Goal: Task Accomplishment & Management: Complete application form

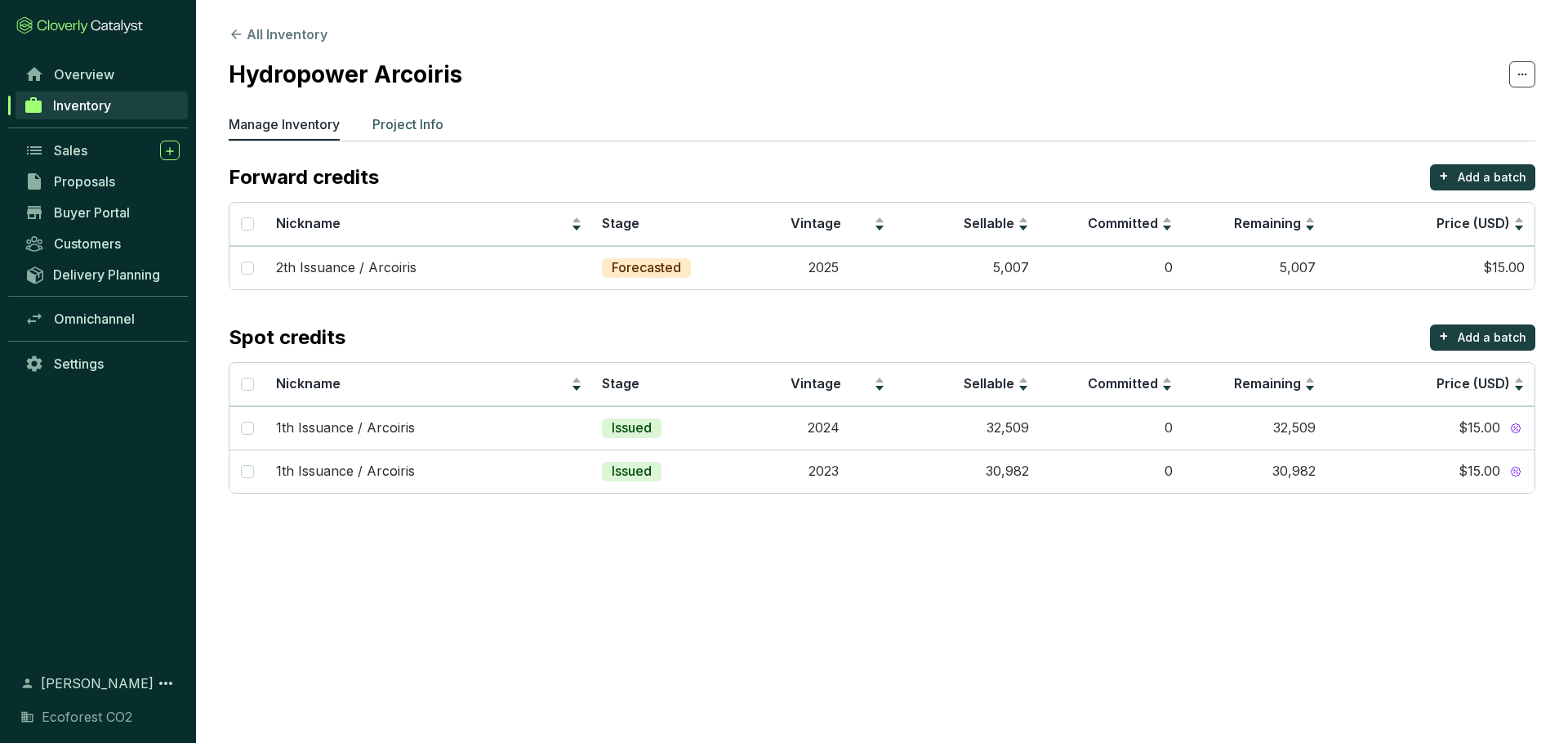
click at [379, 119] on p "Project Info" at bounding box center [408, 124] width 71 height 20
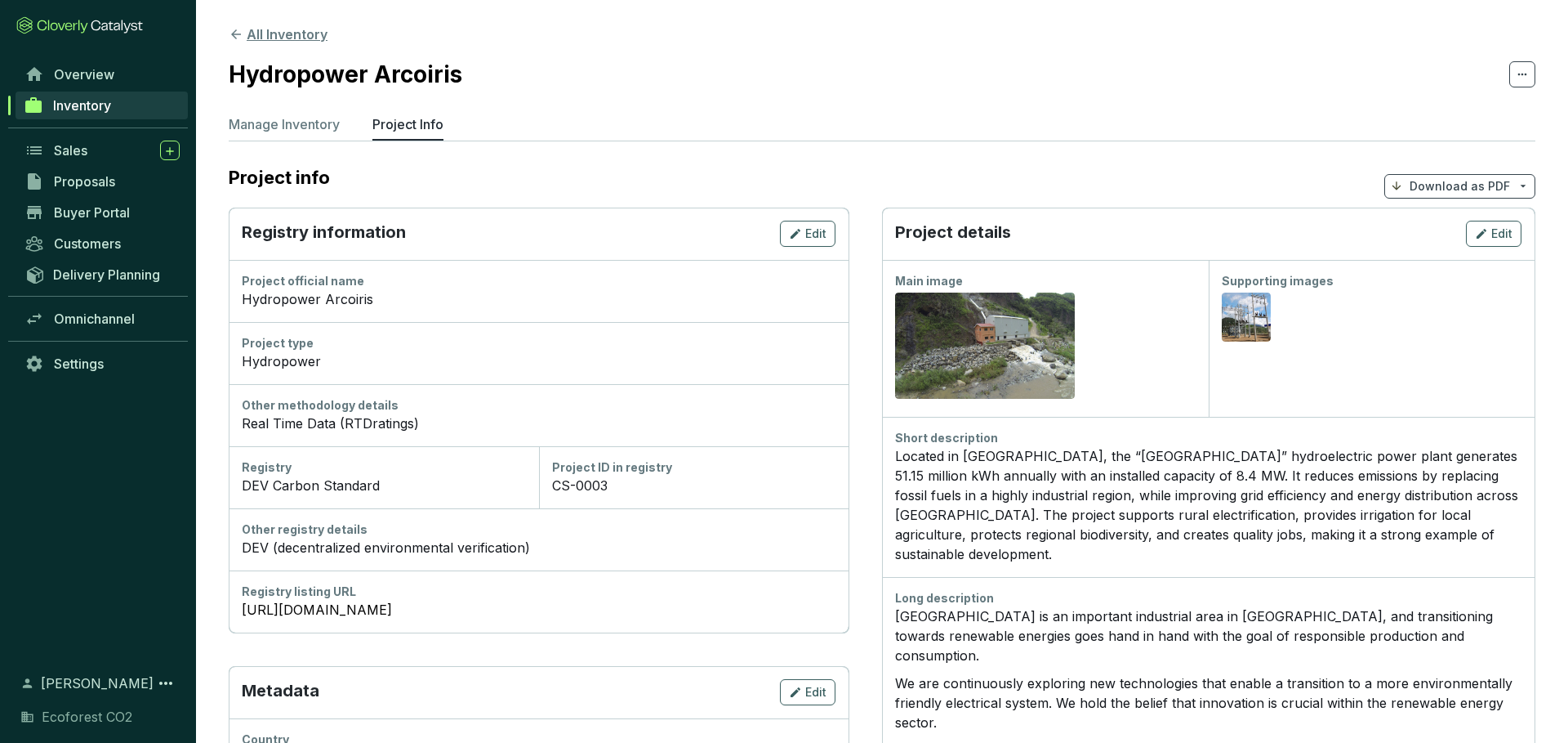
click at [238, 34] on icon at bounding box center [236, 34] width 10 height 10
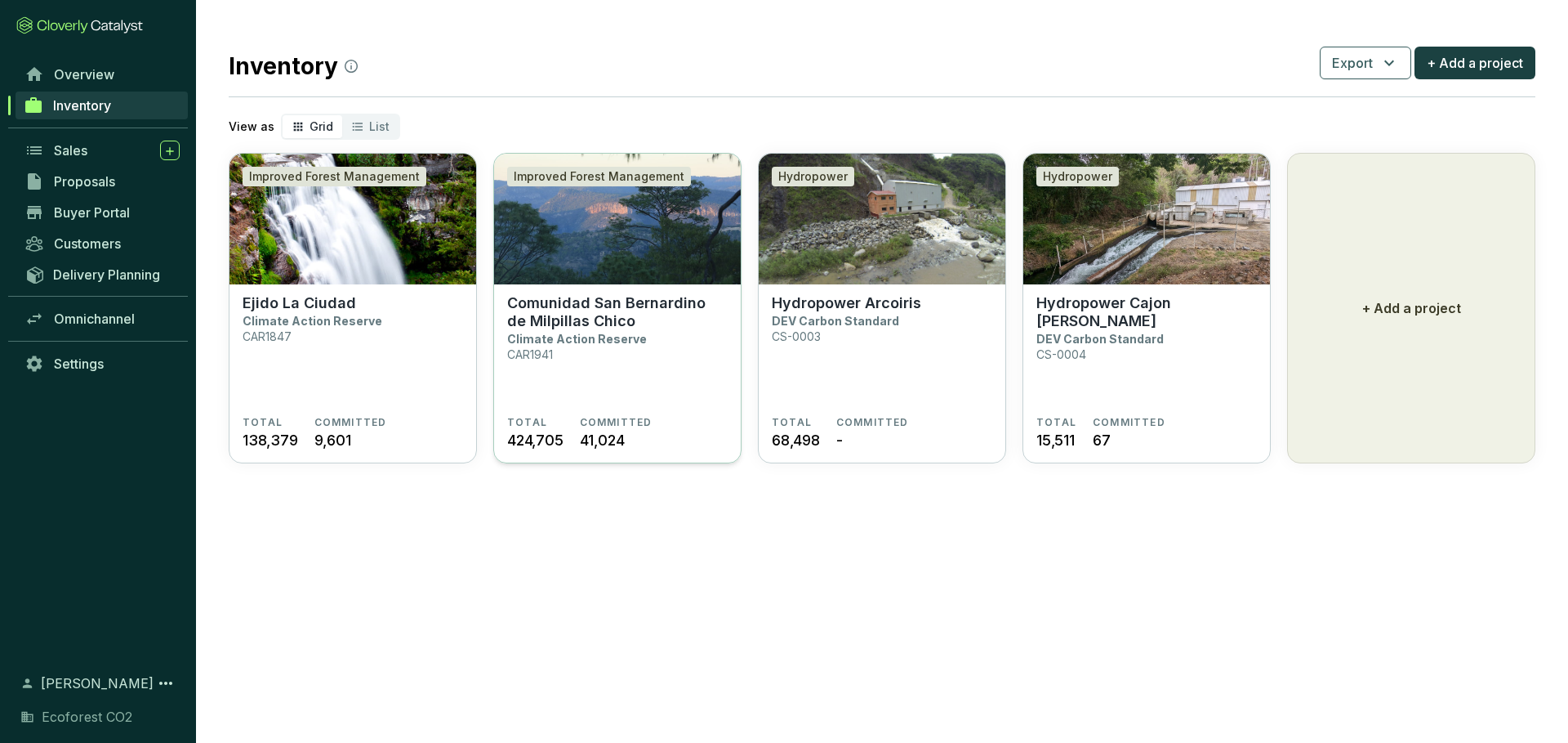
click at [605, 358] on section "Comunidad San Bernardino de Milpillas Chico Climate Action Reserve CAR1941" at bounding box center [618, 354] width 221 height 122
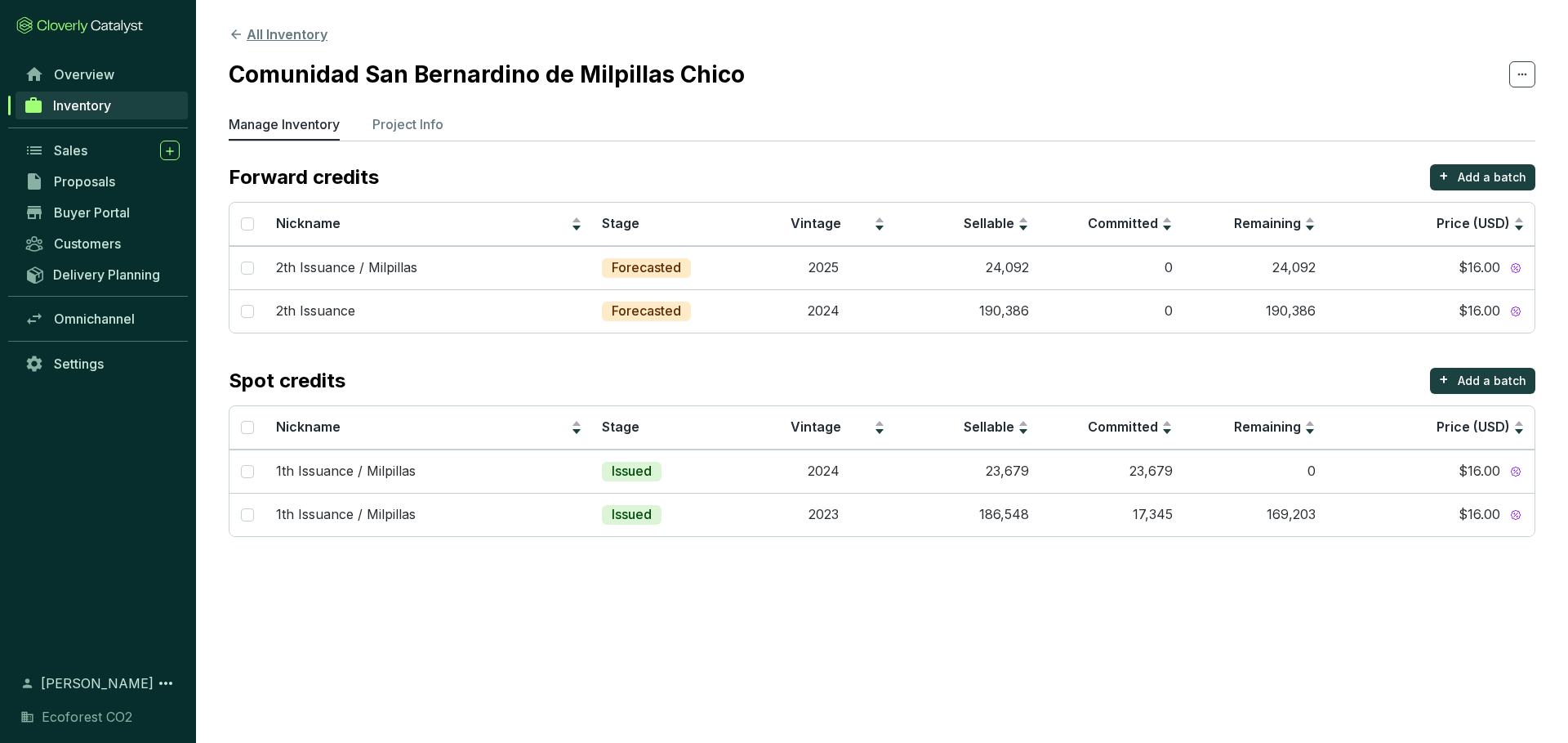
click at [237, 36] on icon at bounding box center [235, 34] width 15 height 15
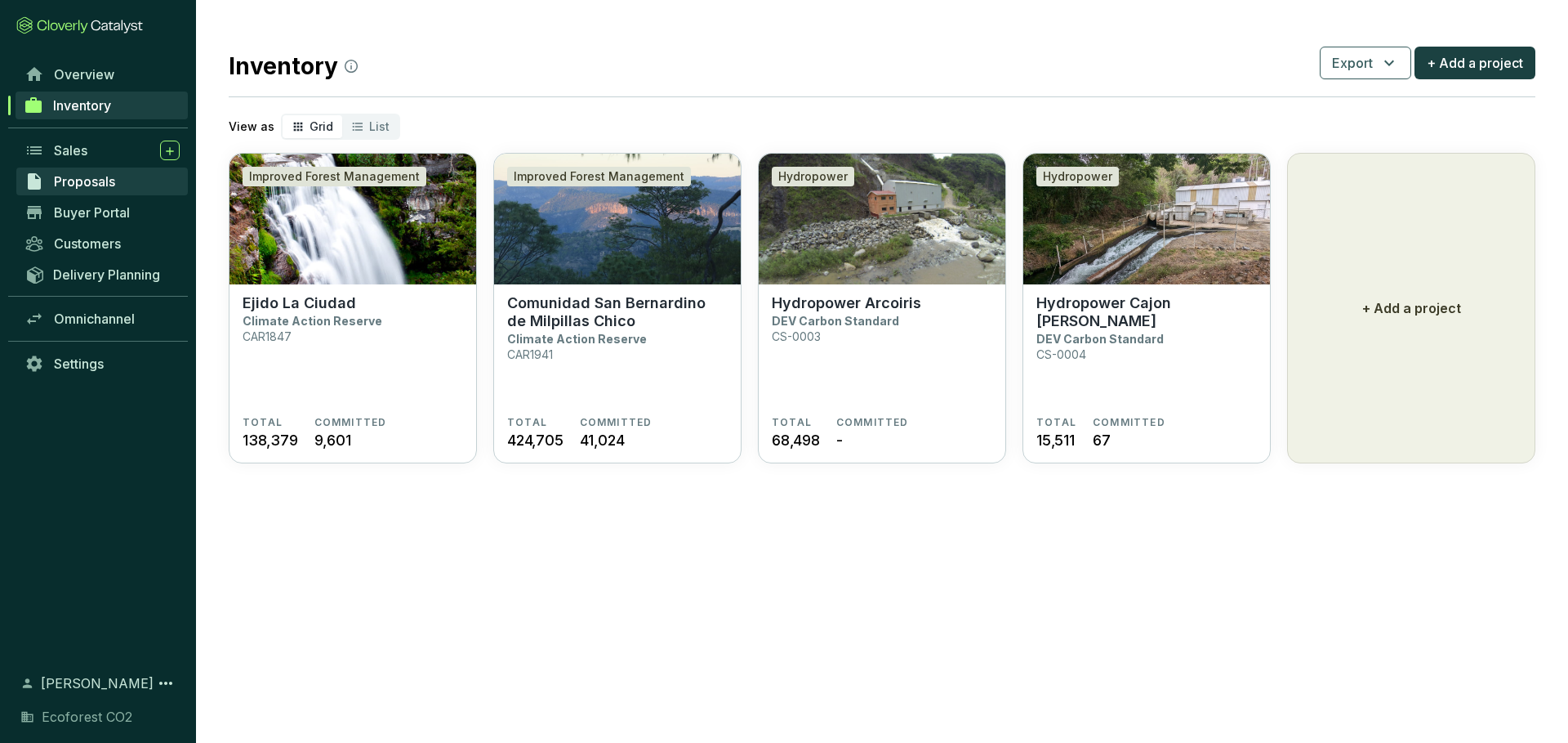
click at [152, 189] on link "Proposals" at bounding box center [102, 182] width 172 height 27
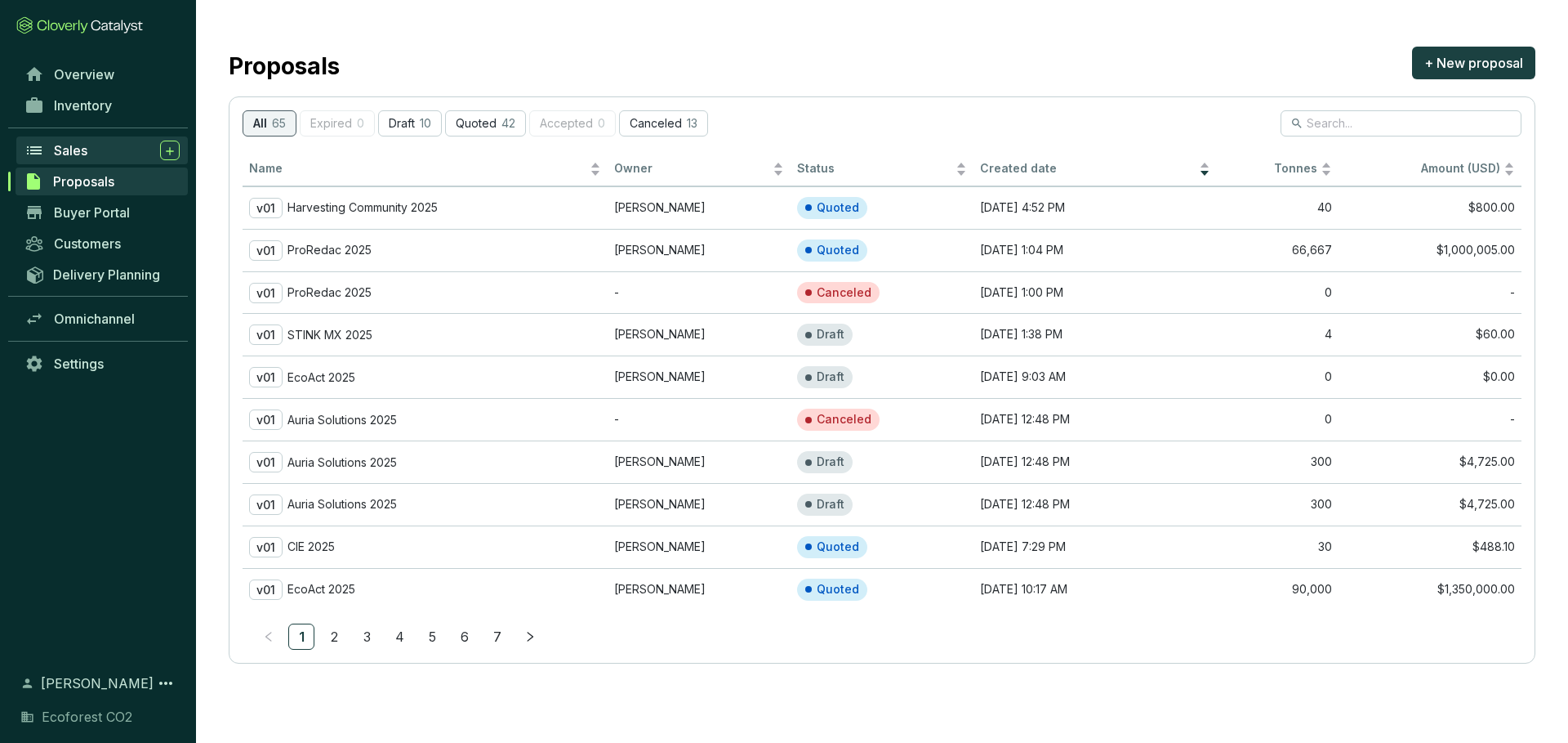
click at [105, 152] on div "Sales" at bounding box center [116, 150] width 126 height 20
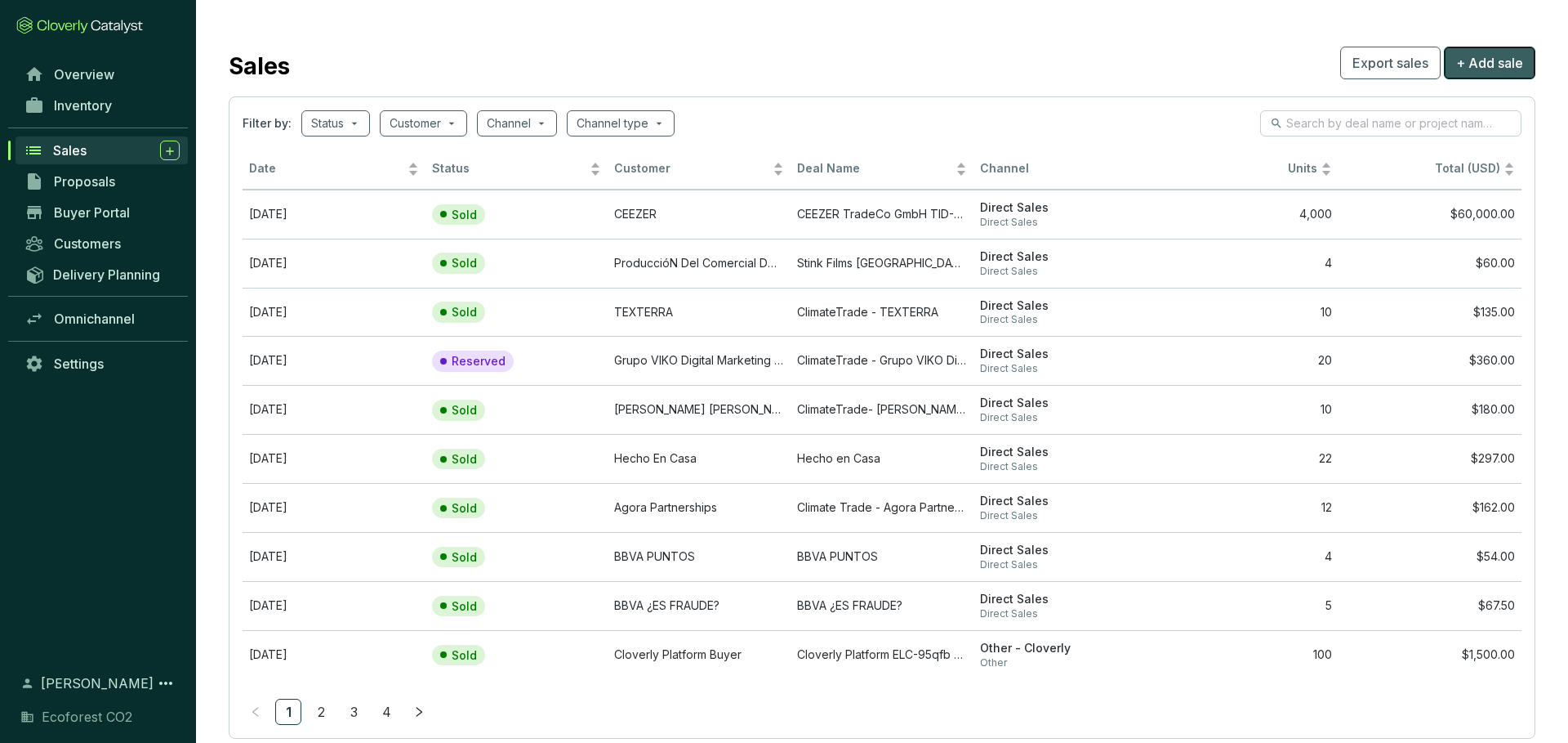
click at [1479, 64] on span "+ Add sale" at bounding box center [1490, 62] width 67 height 20
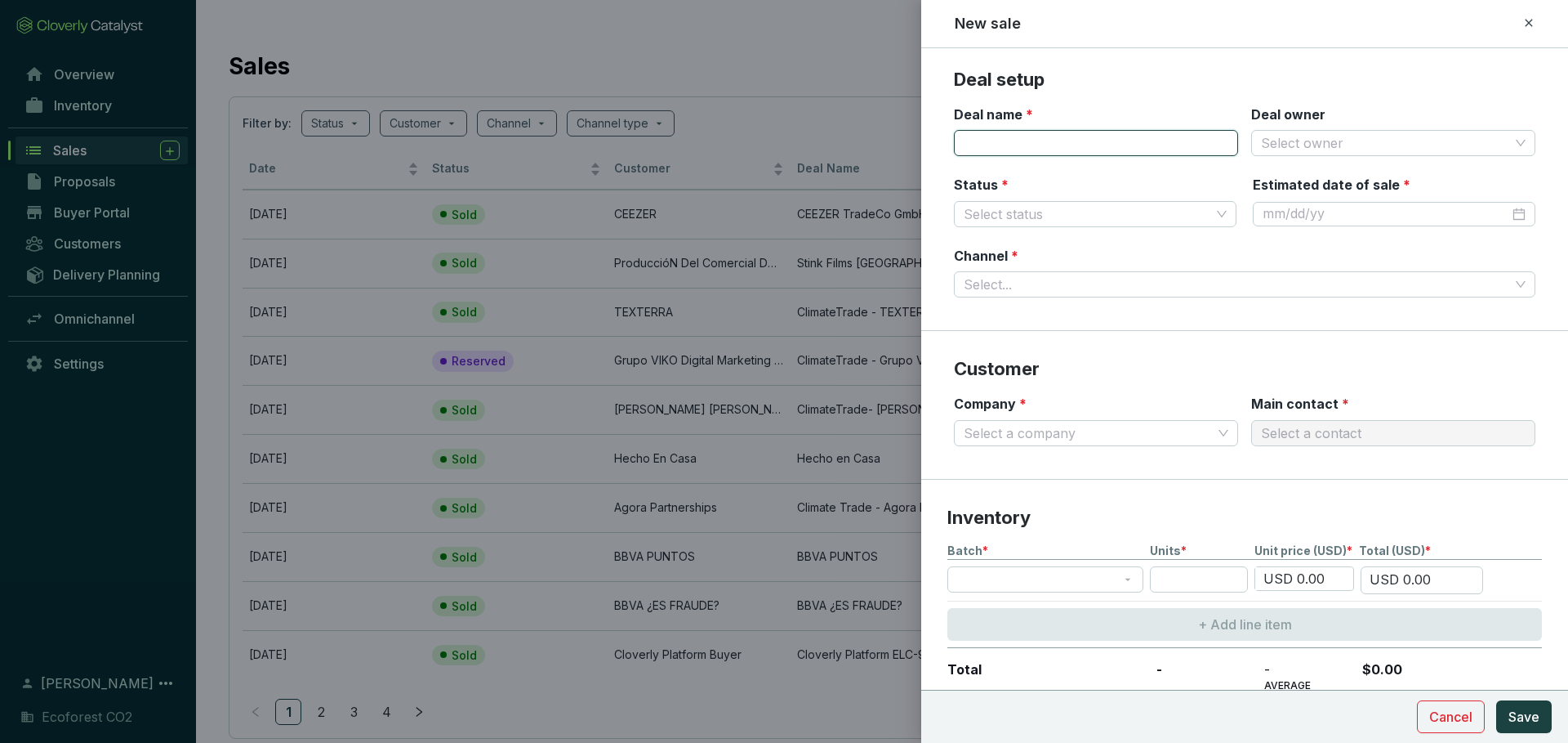
click at [1100, 142] on input "Deal name *" at bounding box center [1096, 143] width 284 height 26
click at [1531, 26] on icon at bounding box center [1529, 22] width 8 height 8
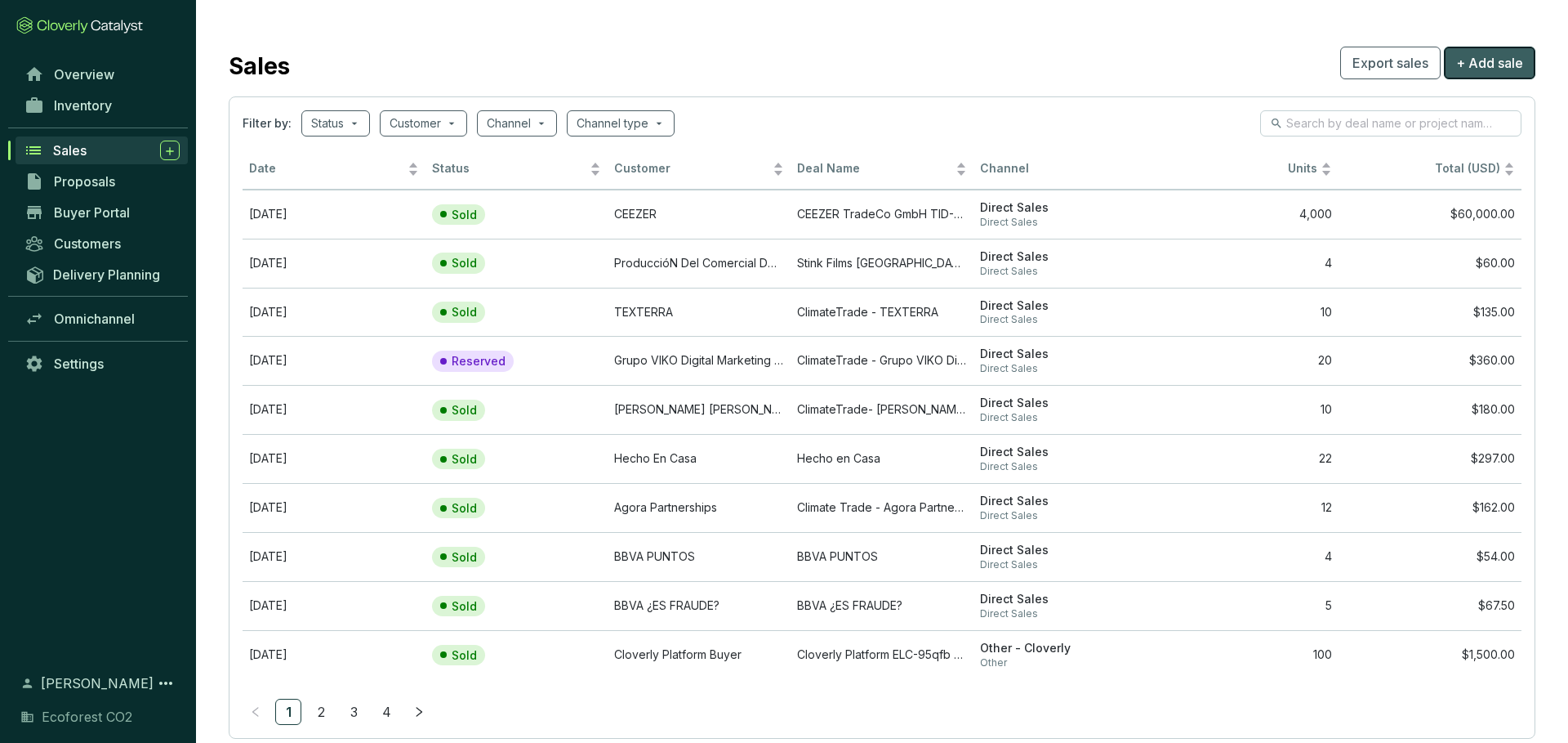
click at [1483, 63] on span "+ Add sale" at bounding box center [1490, 62] width 67 height 20
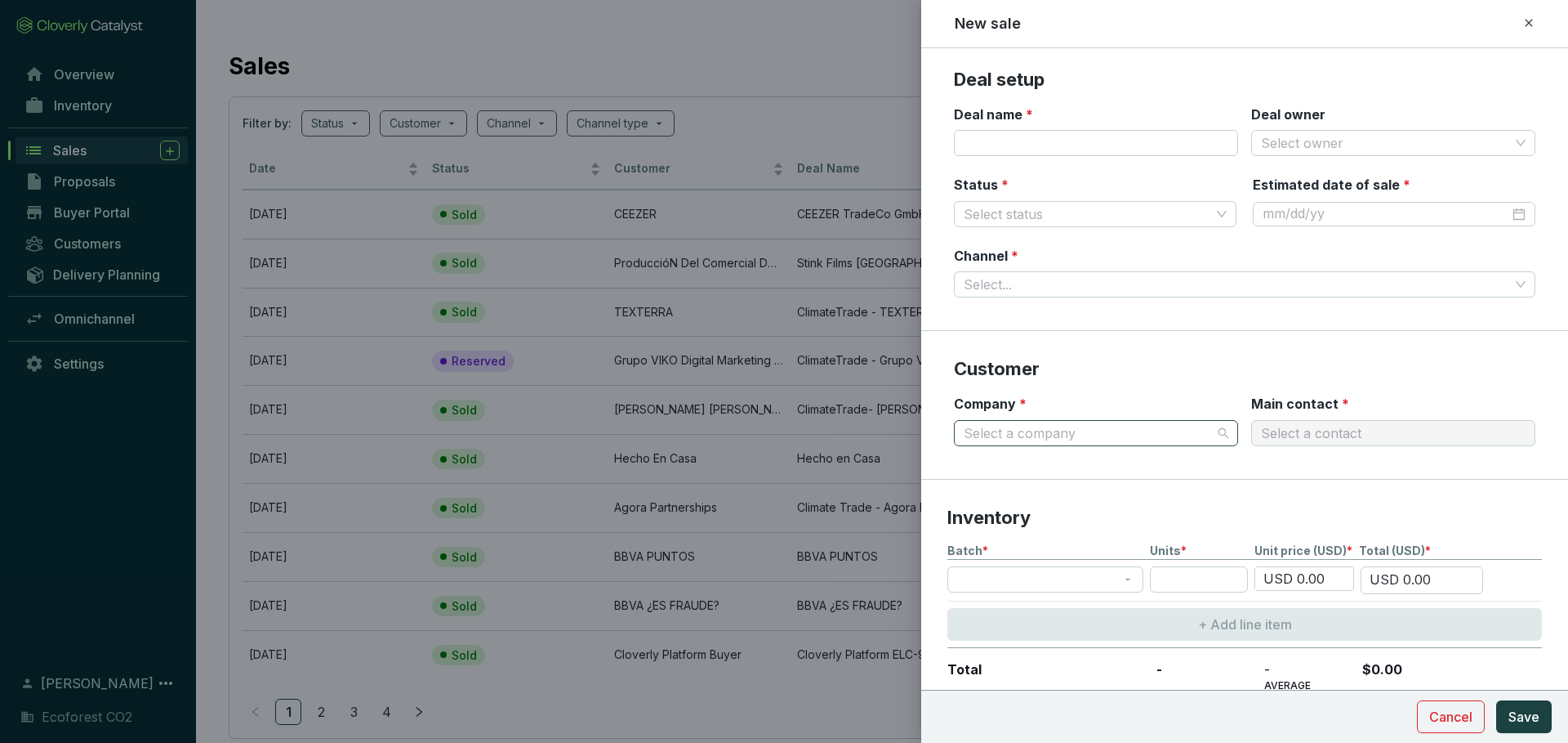
click at [1072, 435] on input "Company *" at bounding box center [1088, 433] width 249 height 24
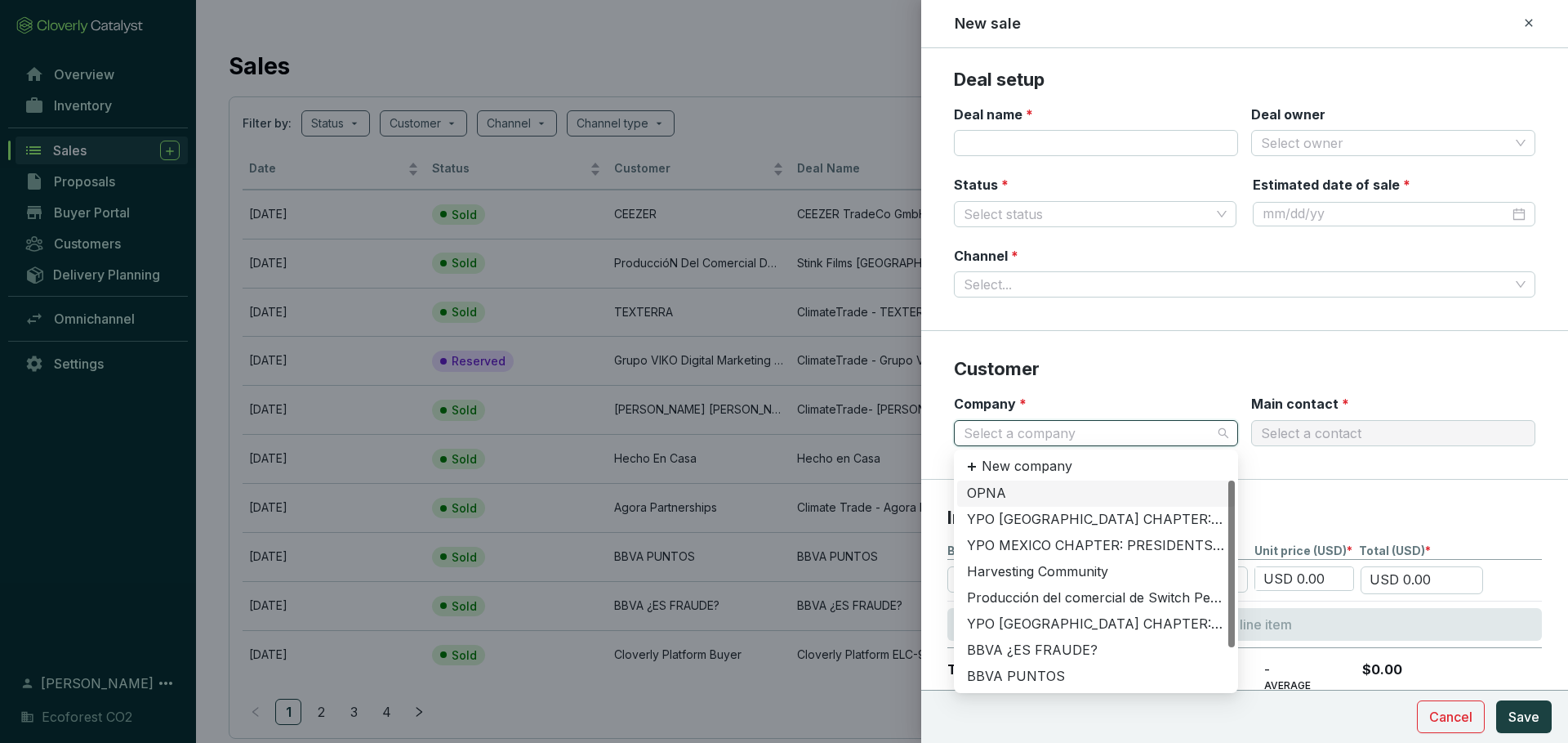
click at [1070, 485] on div "OPNA" at bounding box center [1096, 493] width 259 height 18
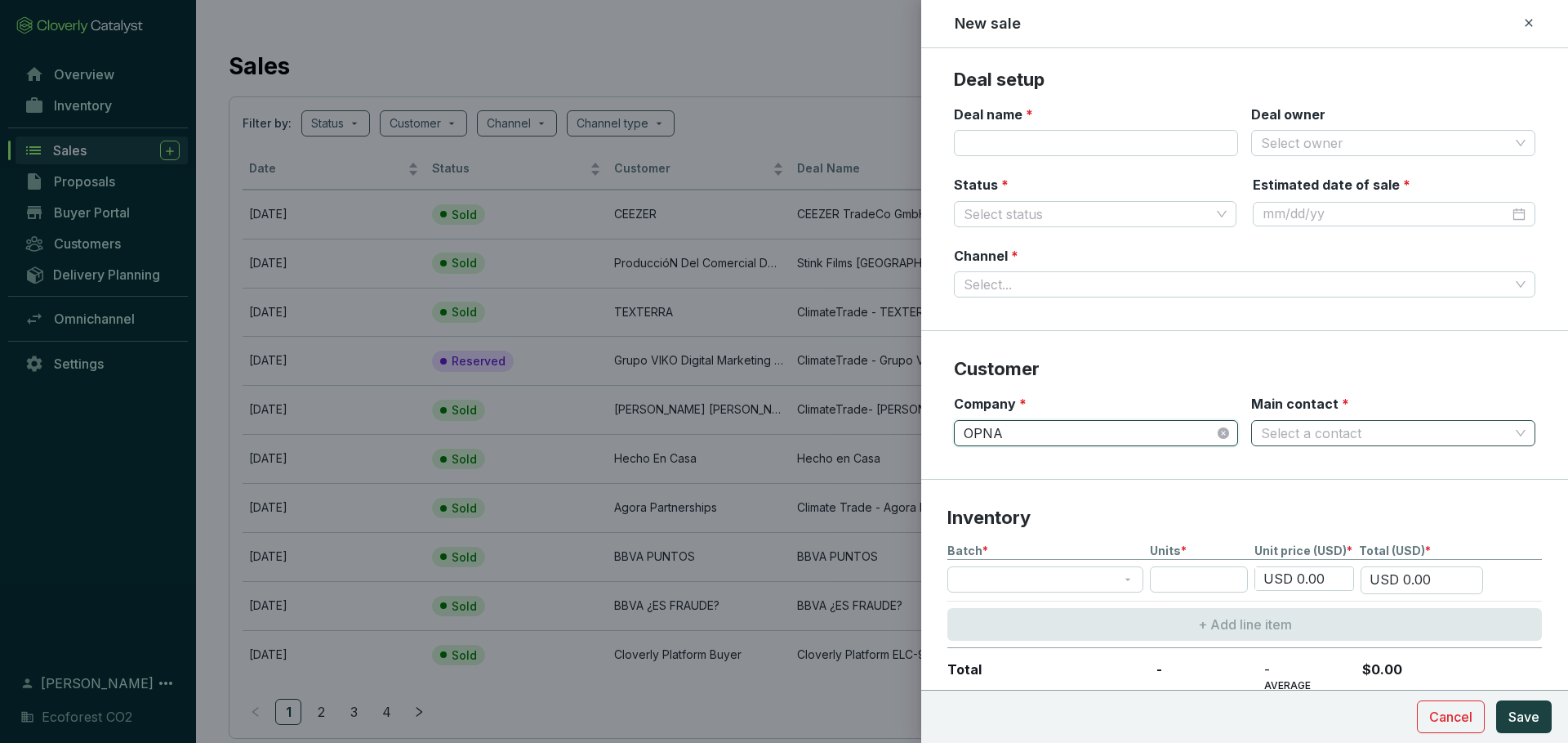
click at [1287, 432] on input "Main contact *" at bounding box center [1386, 433] width 249 height 24
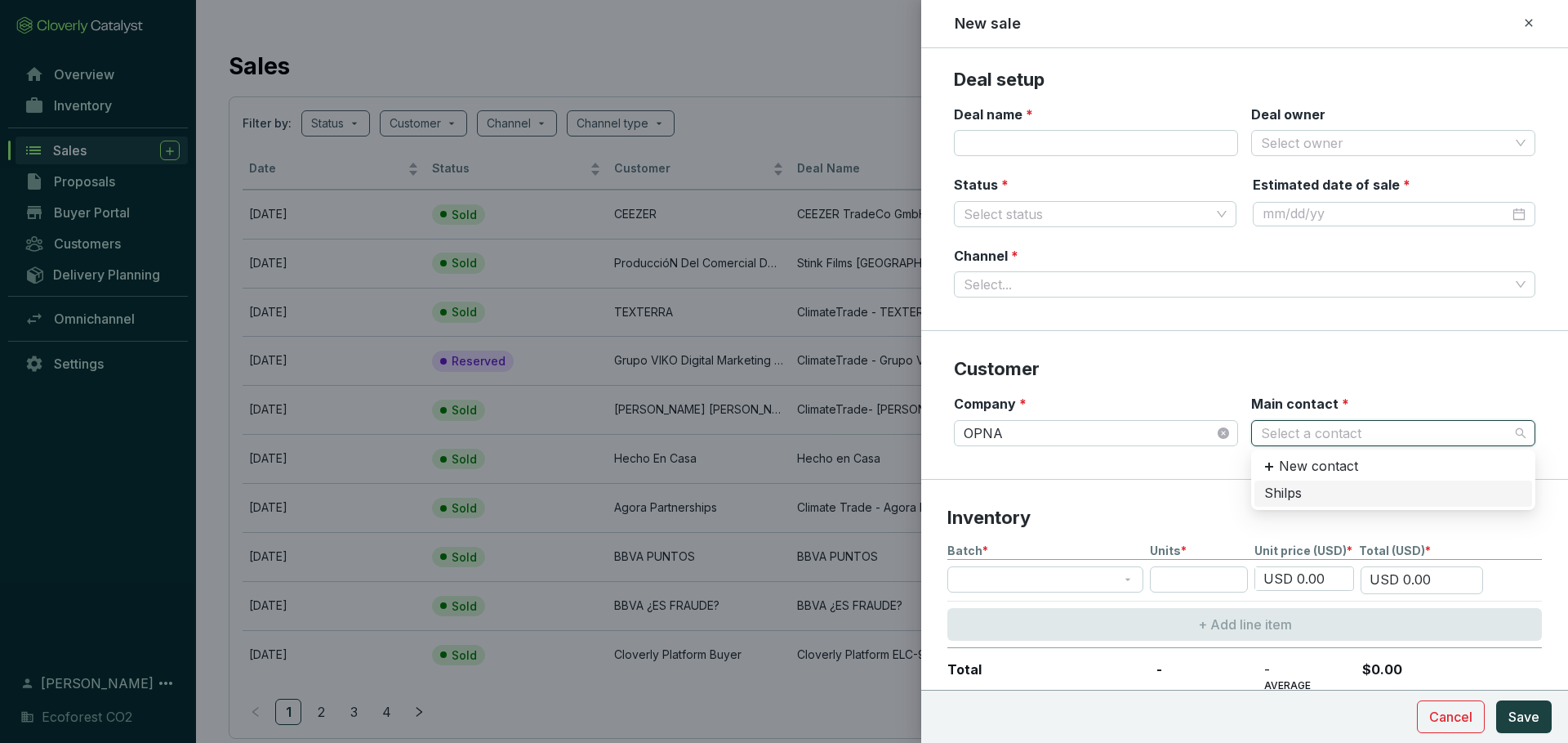
click at [1287, 495] on div "Shilps" at bounding box center [1393, 493] width 259 height 18
click at [1288, 139] on input "Deal owner" at bounding box center [1386, 143] width 249 height 24
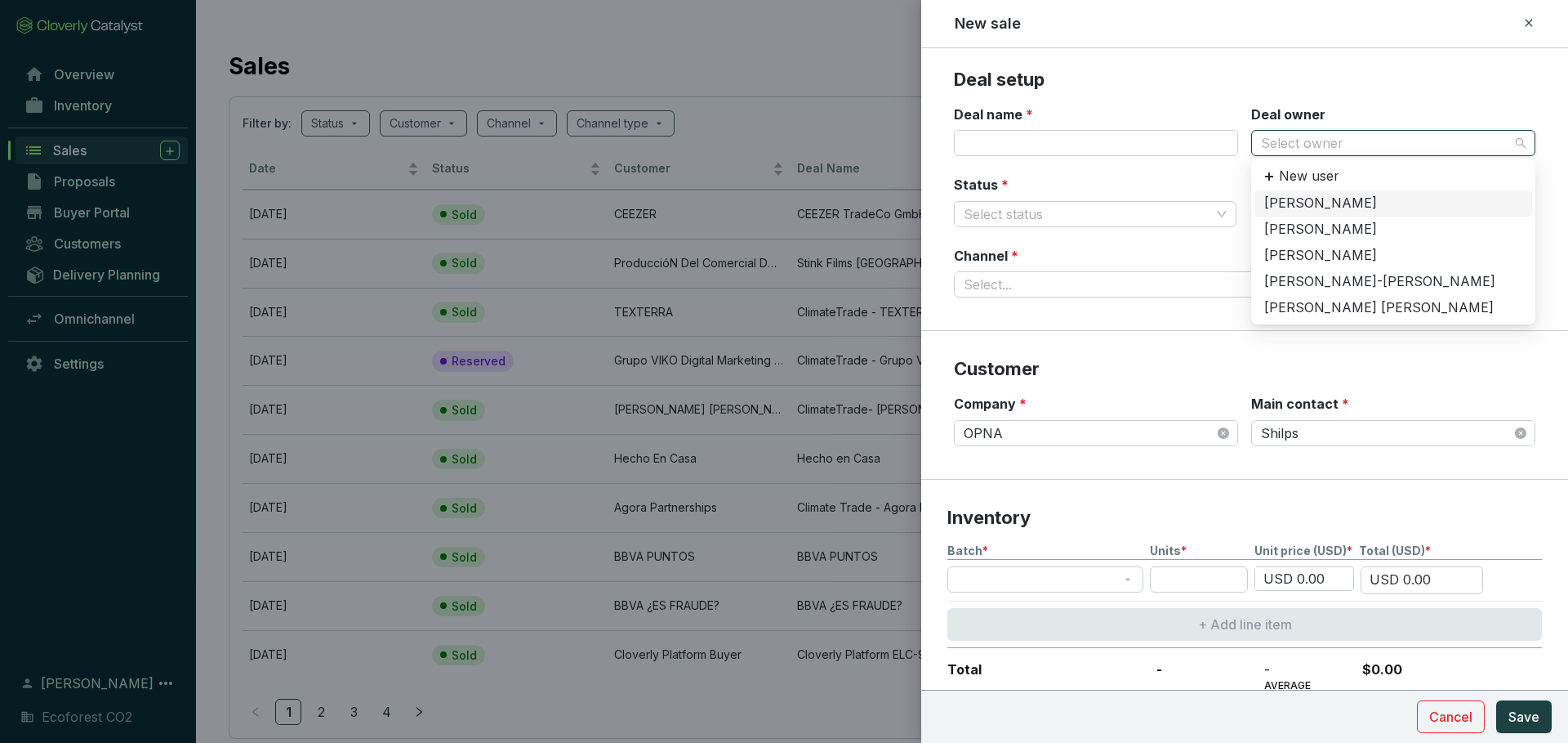
click at [1307, 201] on div "[PERSON_NAME]" at bounding box center [1393, 203] width 259 height 18
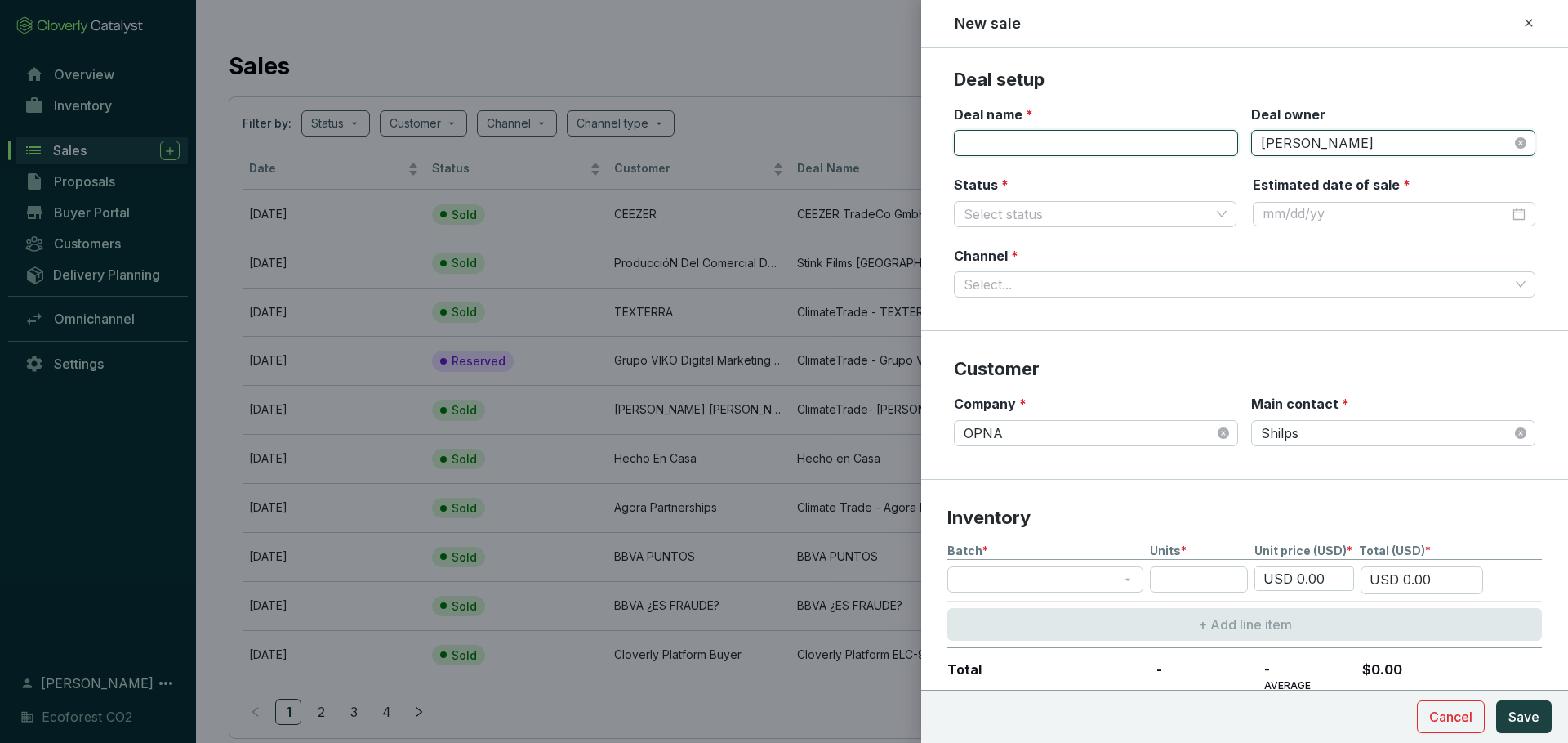
click at [1111, 148] on input "Deal name *" at bounding box center [1096, 143] width 284 height 26
type input "1"
type input "Wise"
click at [1069, 205] on input "Status *" at bounding box center [1087, 214] width 247 height 24
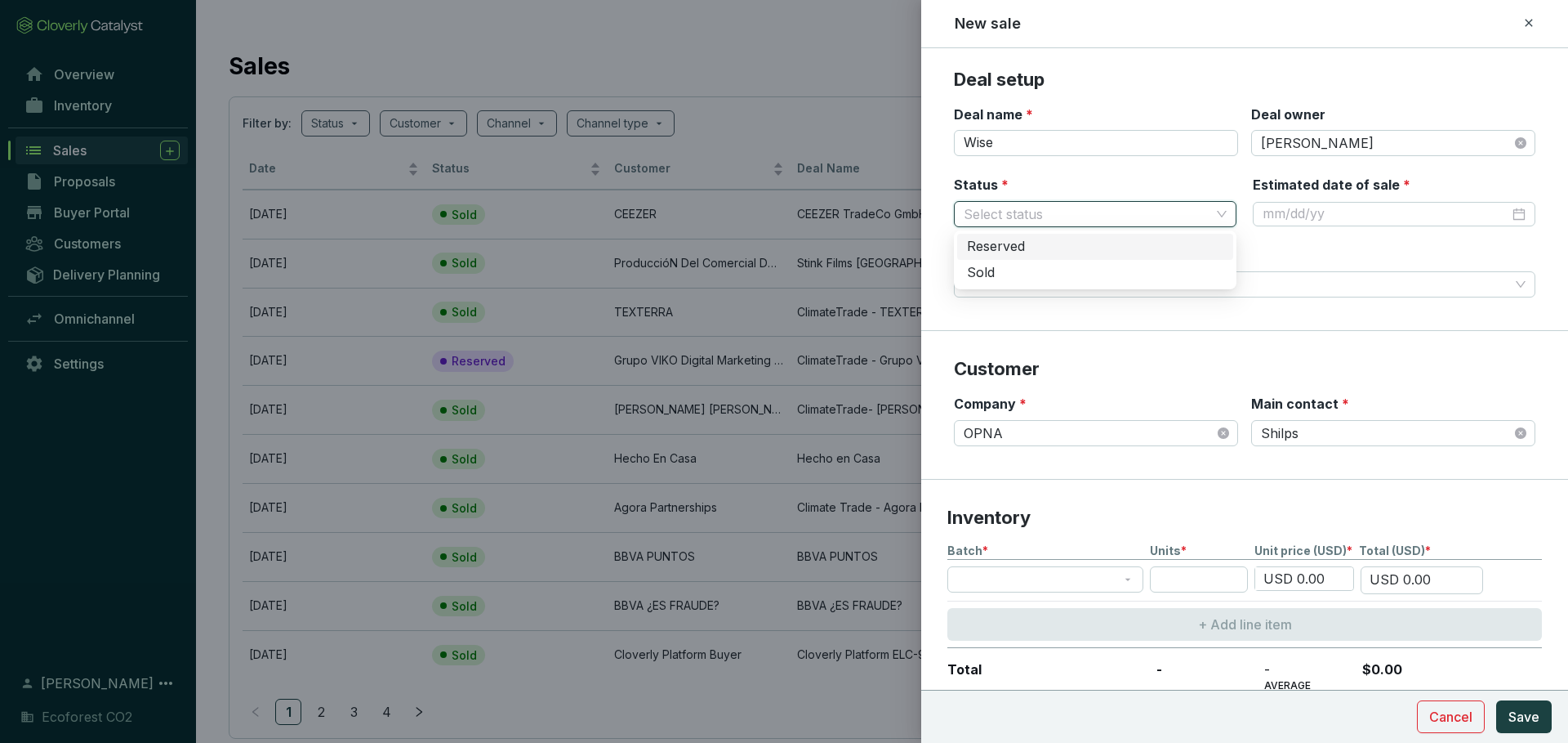
click at [1035, 254] on div "Reserved" at bounding box center [1095, 247] width 257 height 18
click at [1348, 221] on input "Estimated date of sale *" at bounding box center [1386, 214] width 247 height 18
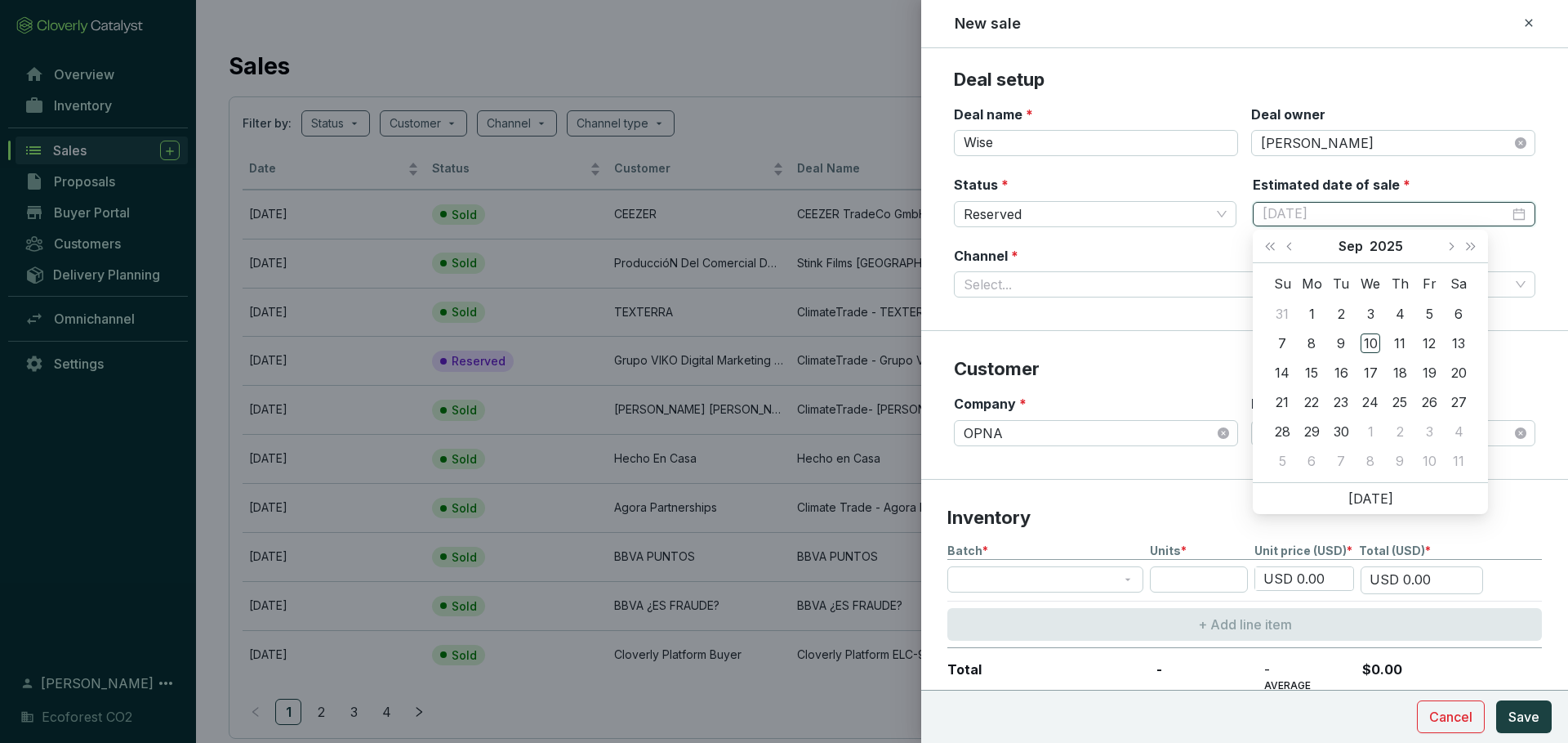
type input "[DATE]"
click at [1453, 245] on span "Next month (PageDown)" at bounding box center [1451, 246] width 8 height 8
type input "[DATE]"
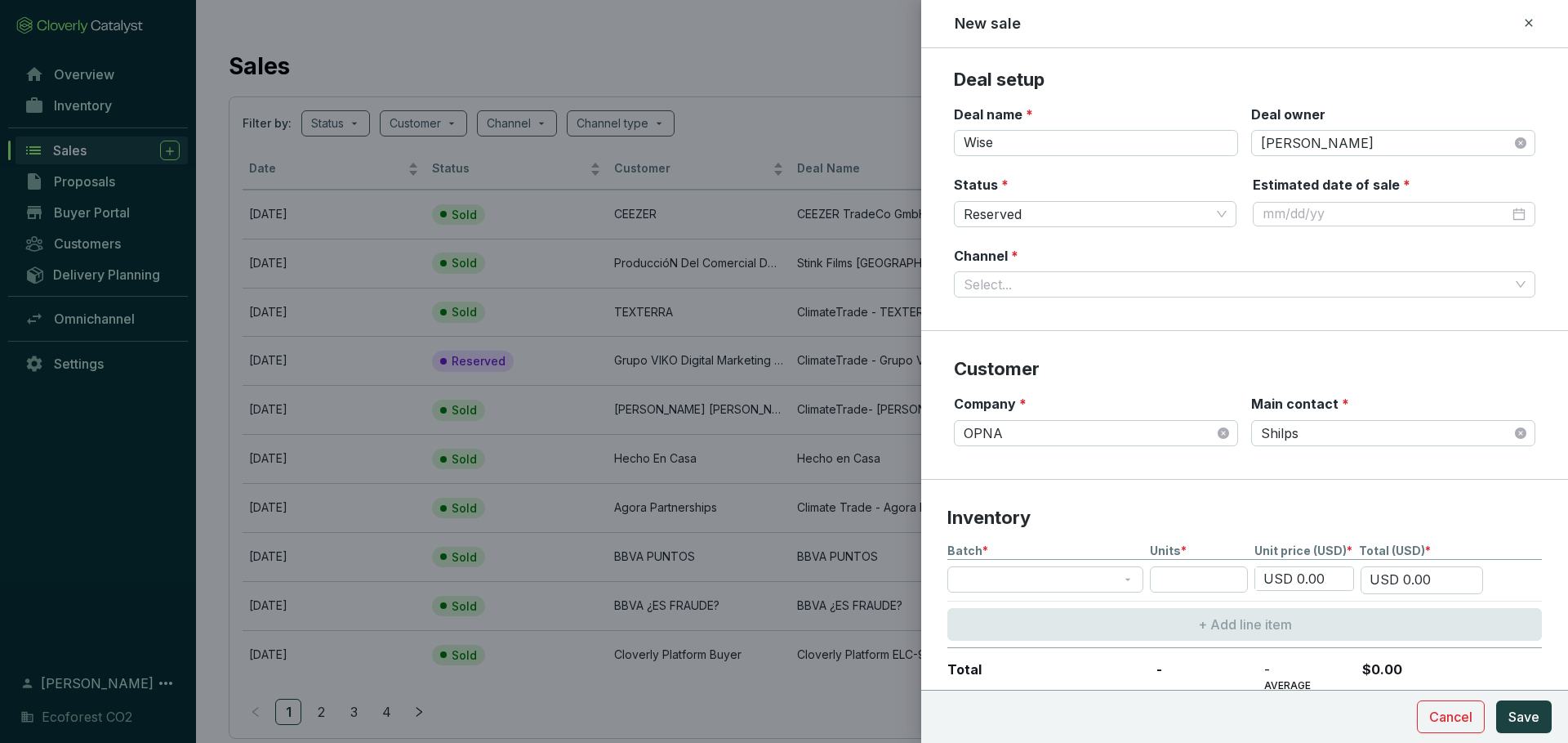
click at [1184, 368] on p "Customer" at bounding box center [1245, 369] width 582 height 24
click at [1180, 299] on section "Deal setup Deal name * Wise Deal owner [PERSON_NAME] Status * Reserved Estimate…" at bounding box center [1244, 199] width 647 height 264
click at [1180, 289] on input "Channel *" at bounding box center [1236, 284] width 545 height 24
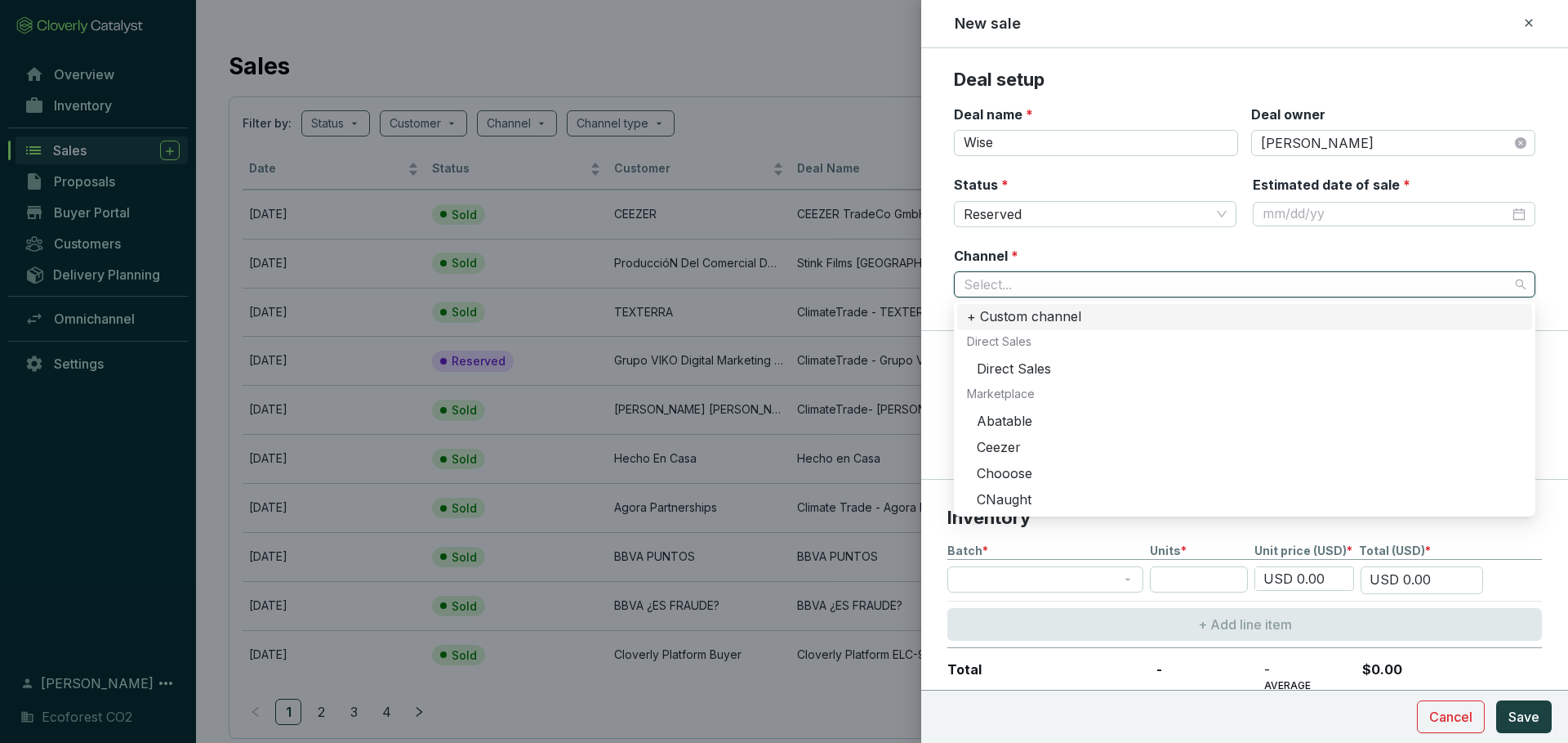
click at [1148, 252] on div "Channel * Select..." at bounding box center [1245, 272] width 582 height 52
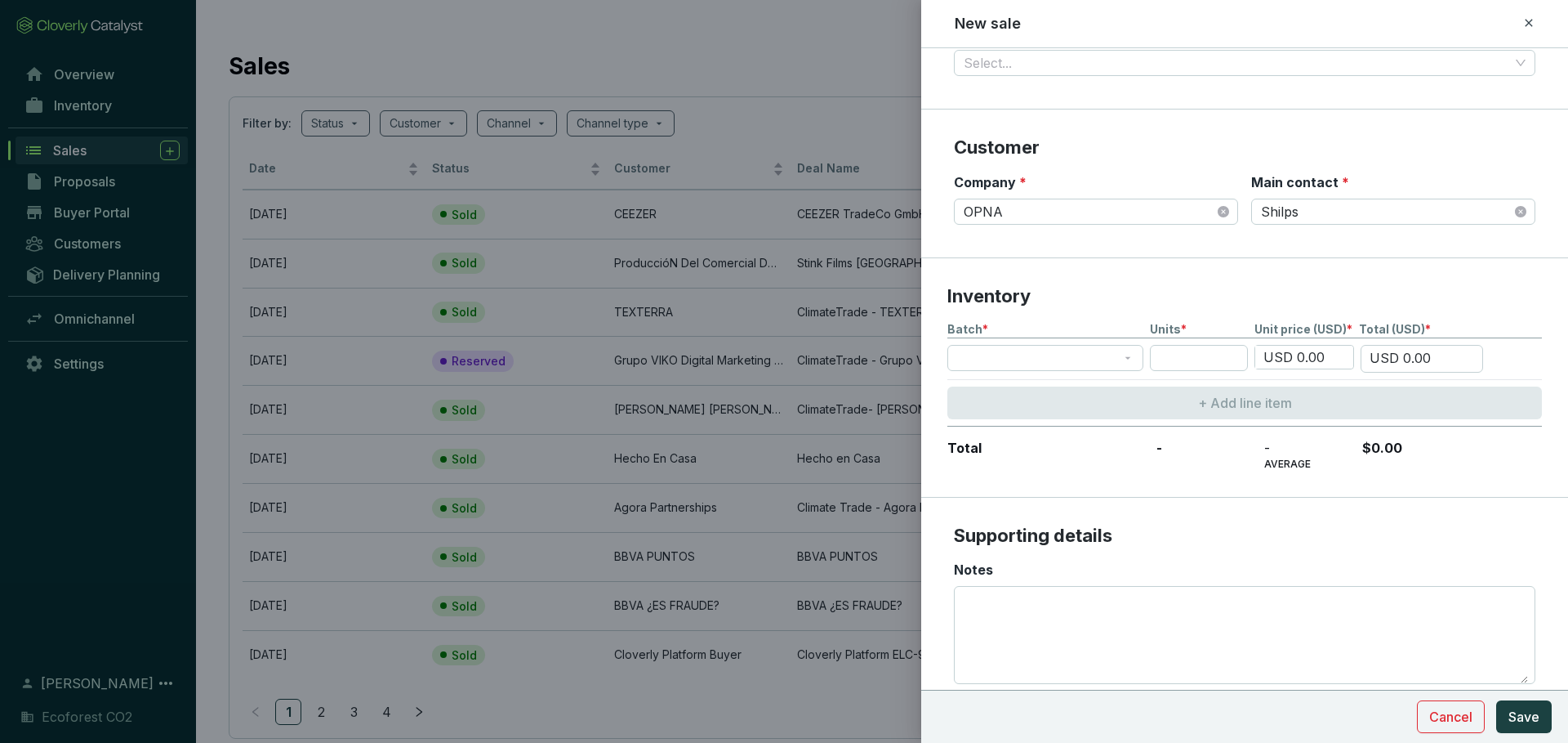
scroll to position [273, 0]
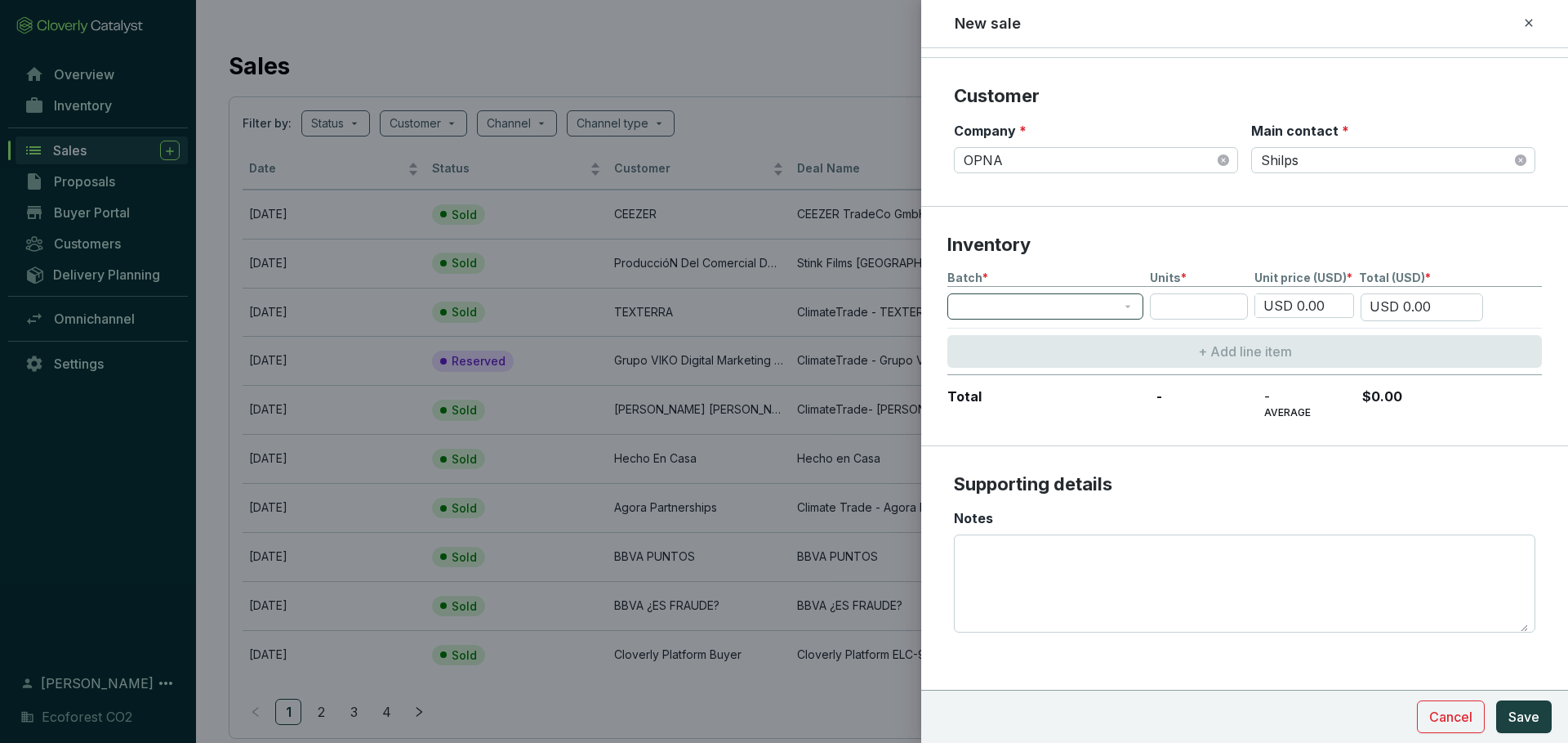
click at [1047, 300] on span at bounding box center [1045, 306] width 177 height 24
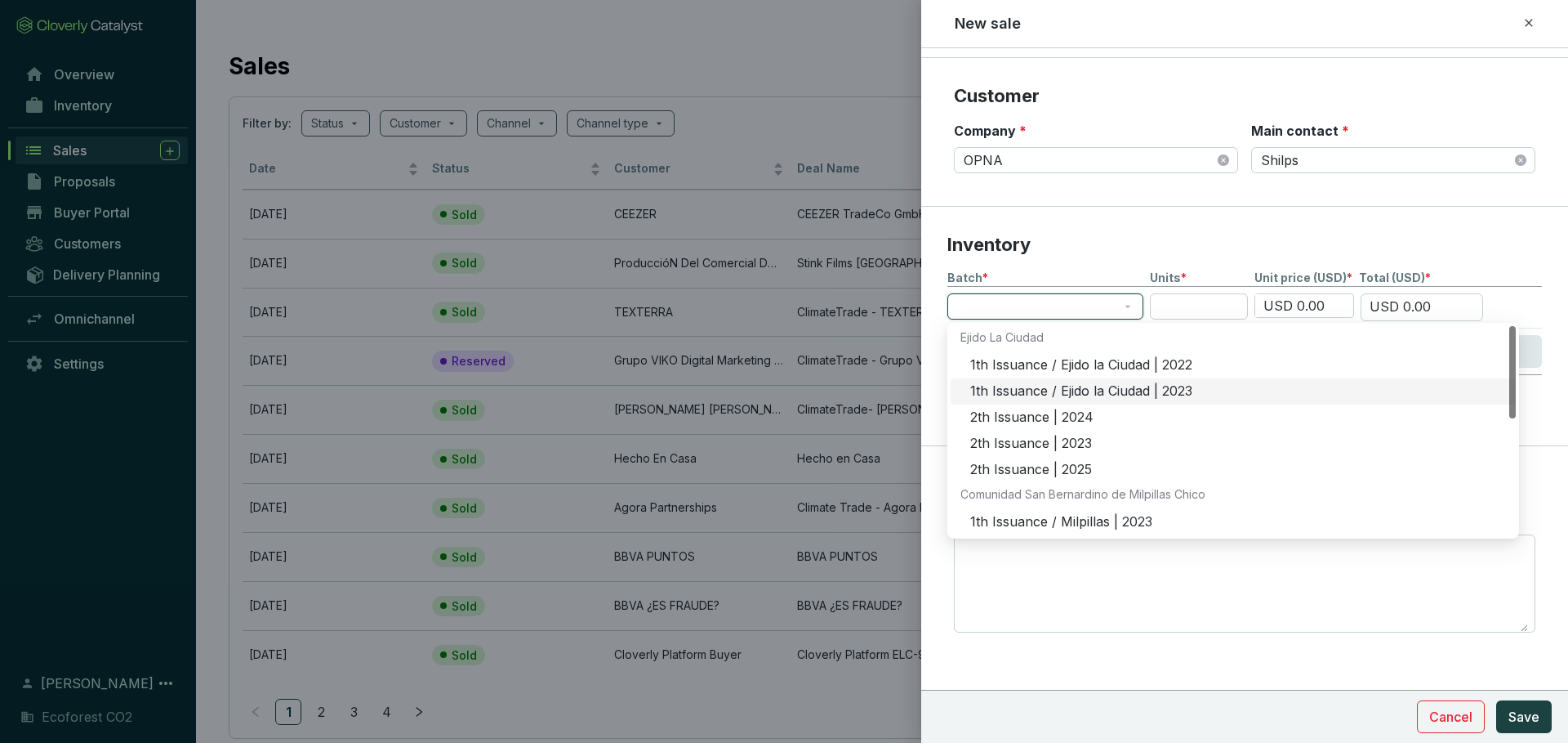
click at [1096, 256] on p "Inventory" at bounding box center [1244, 245] width 594 height 24
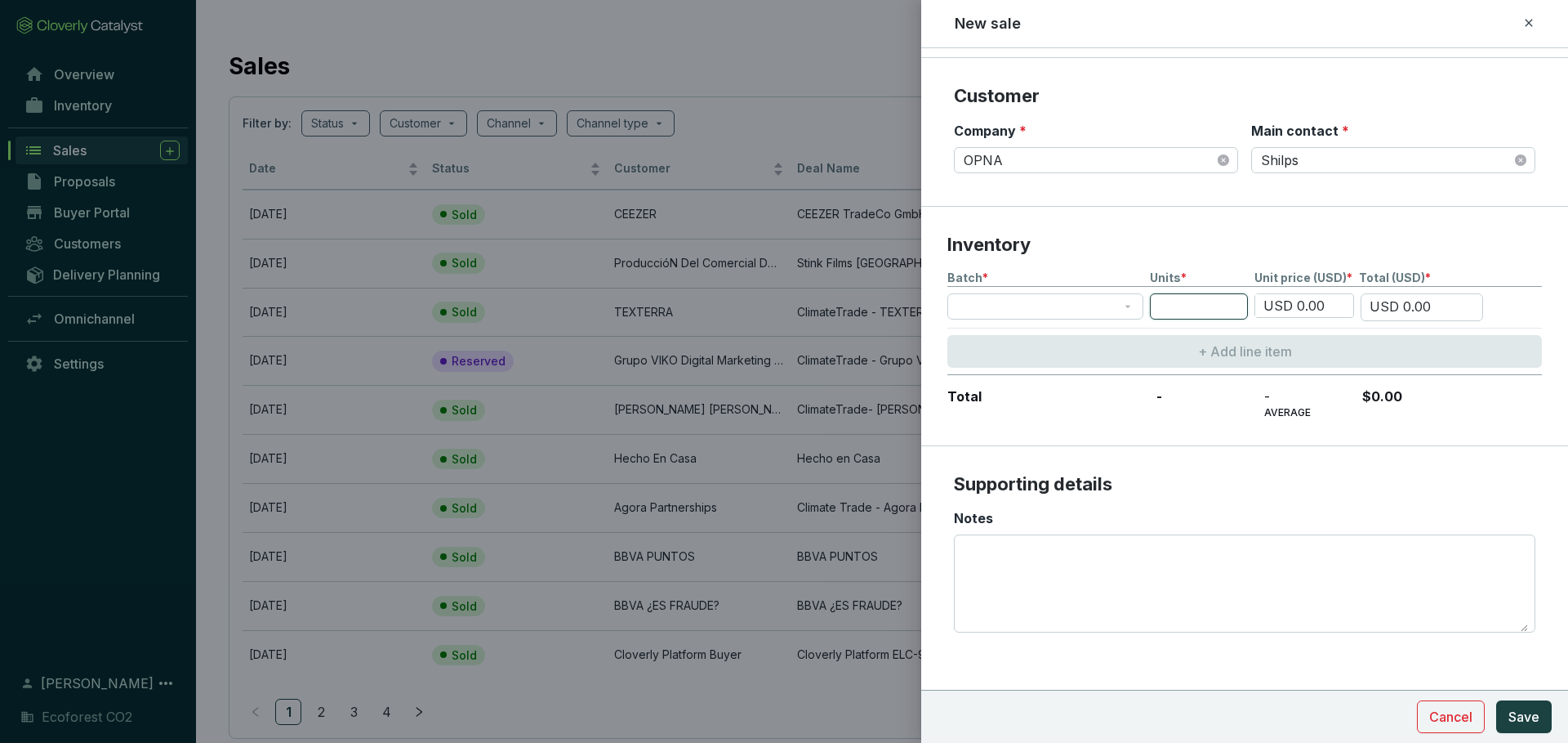
click at [1209, 313] on input "number" at bounding box center [1199, 307] width 98 height 26
click at [1094, 313] on span at bounding box center [1045, 306] width 177 height 24
type input "16000"
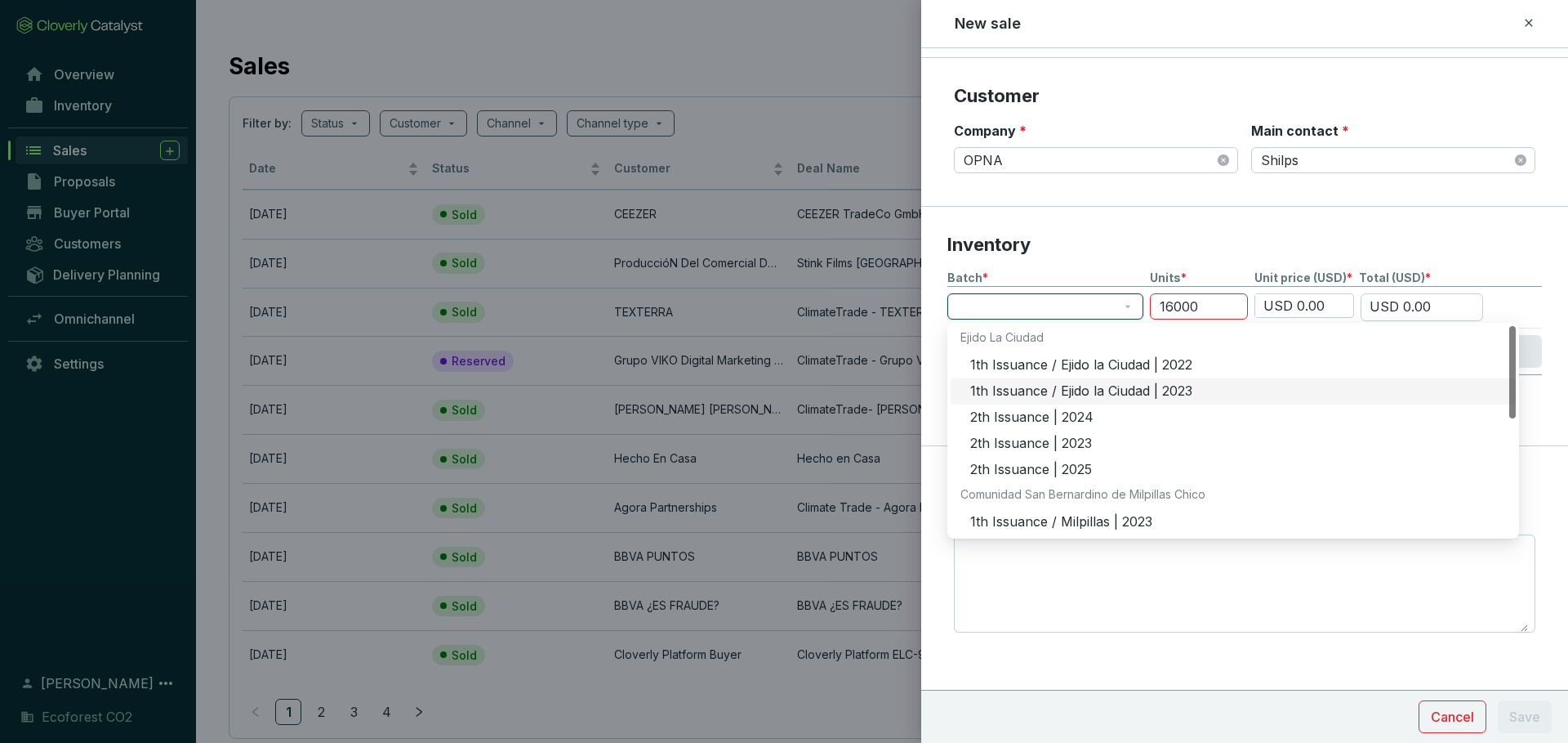
click at [1177, 248] on p "Inventory" at bounding box center [1244, 245] width 594 height 24
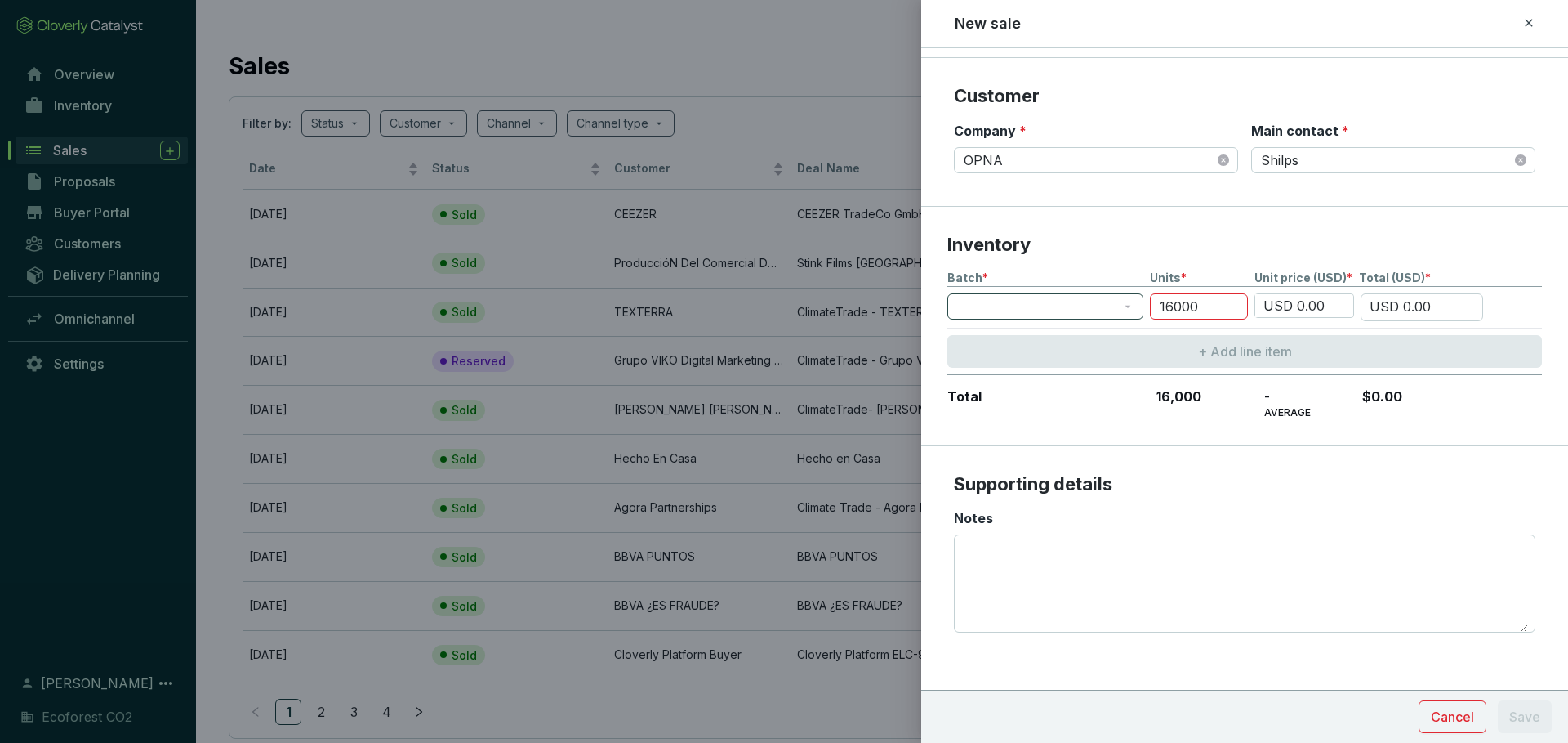
click at [1114, 310] on span at bounding box center [1045, 306] width 177 height 24
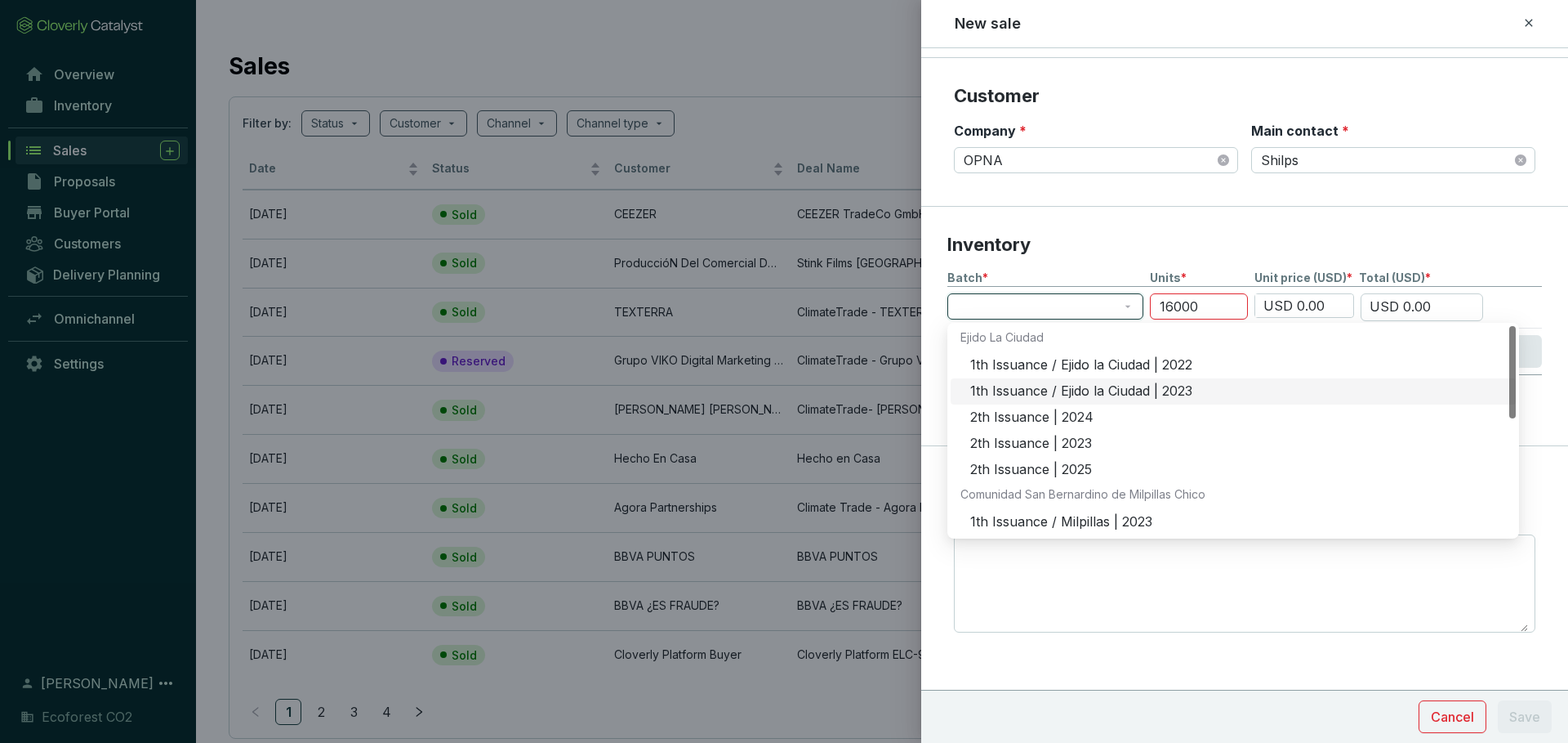
click at [1154, 243] on p "Inventory" at bounding box center [1244, 245] width 594 height 24
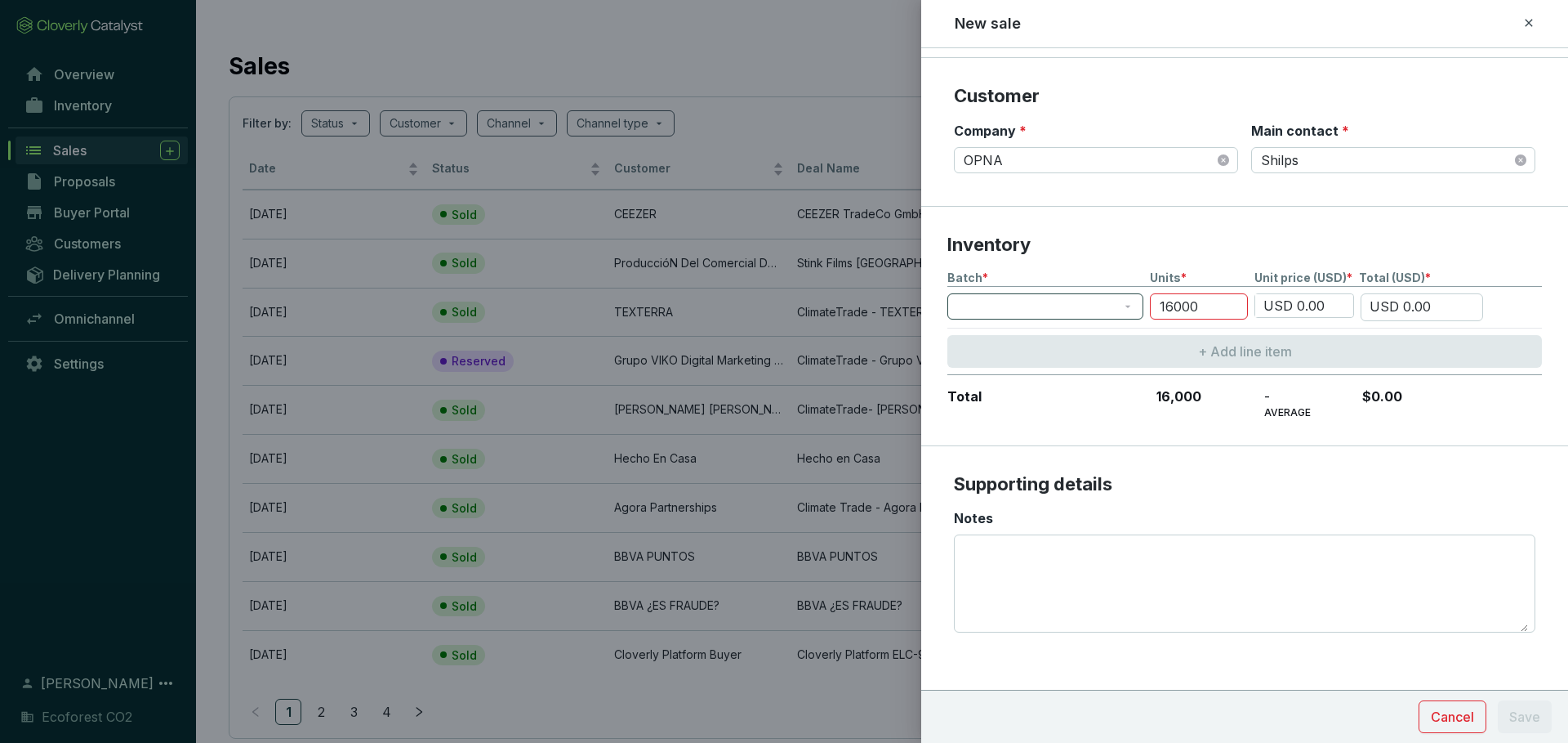
click at [1119, 302] on span at bounding box center [1045, 306] width 177 height 24
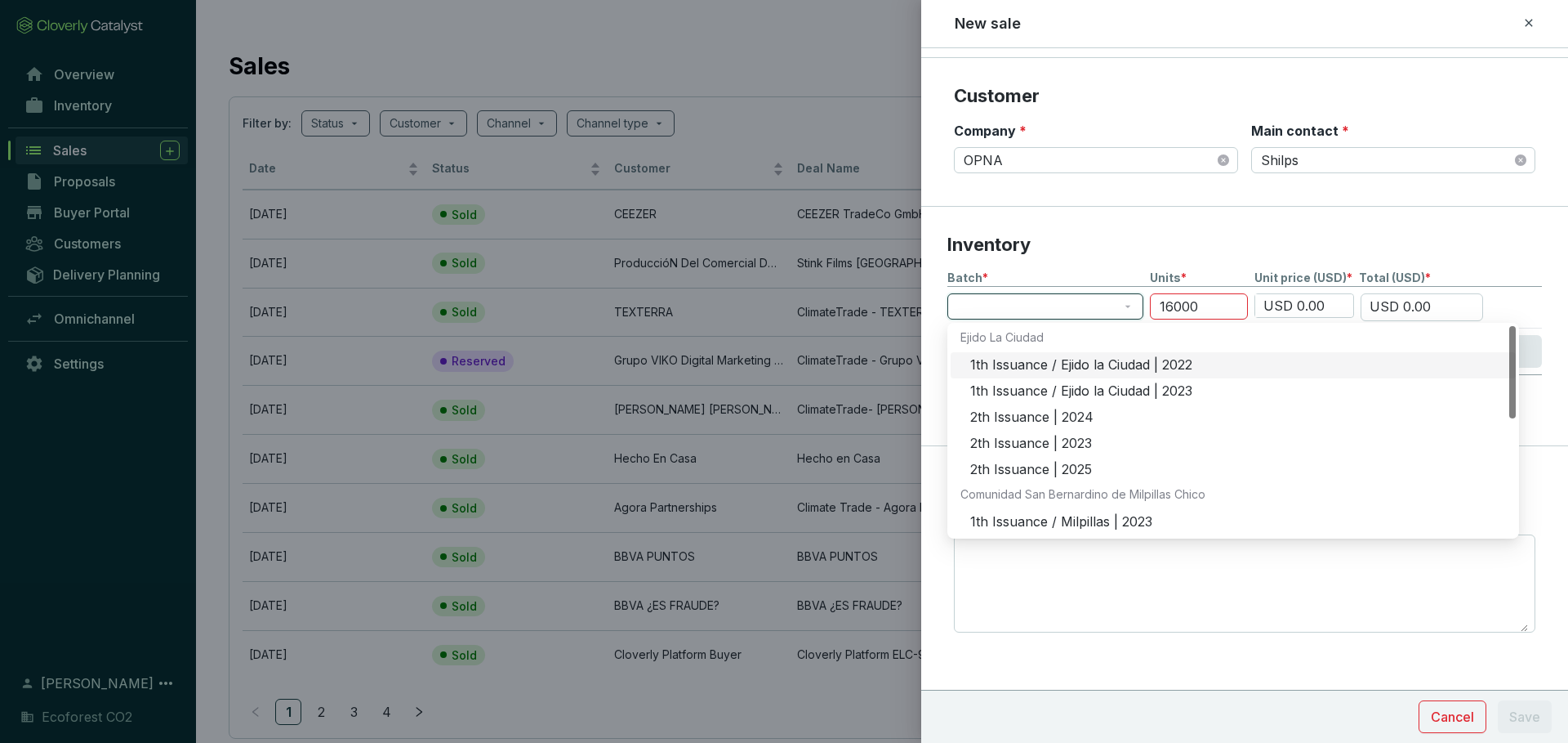
click at [1167, 233] on p "Inventory" at bounding box center [1244, 245] width 594 height 24
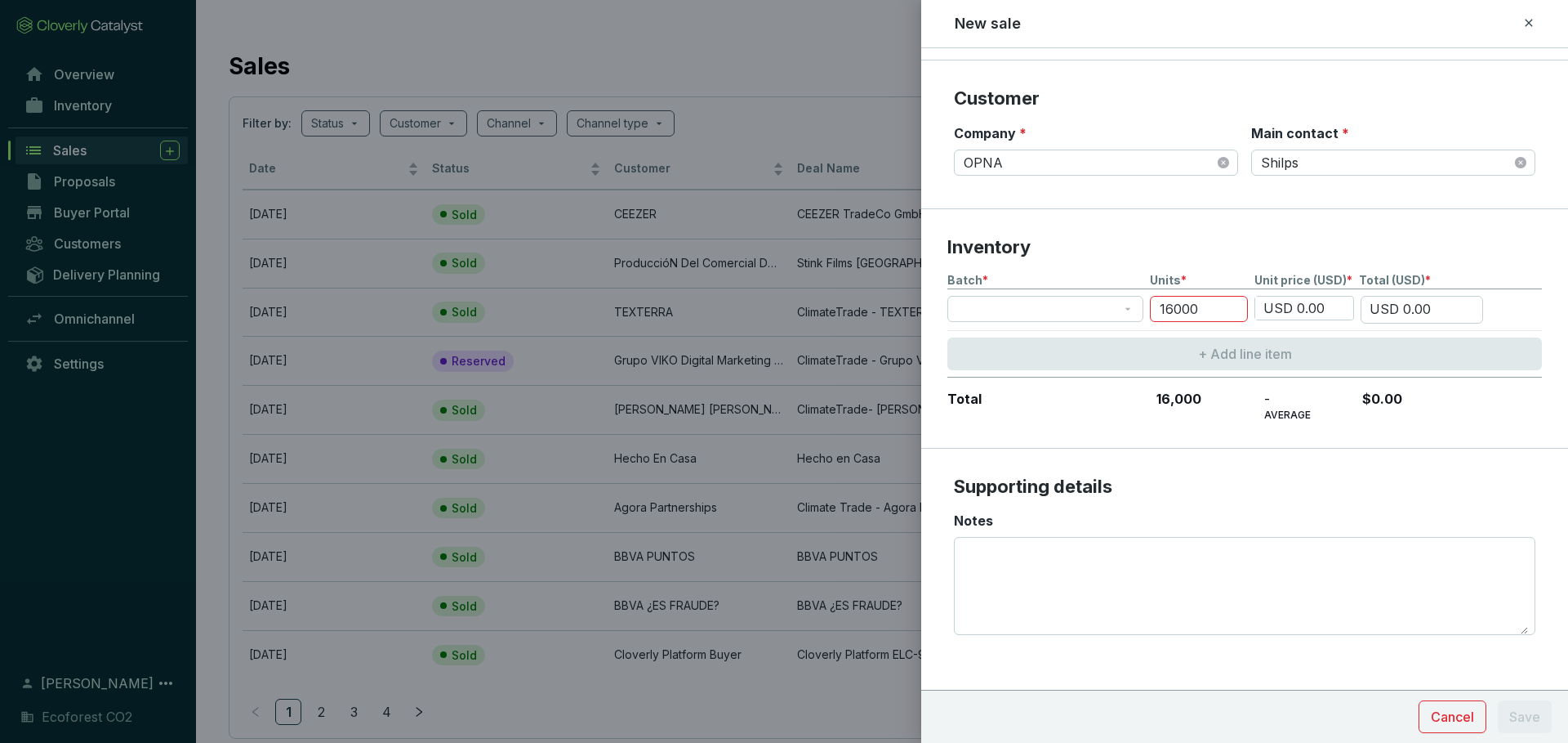
scroll to position [271, 0]
click at [1094, 311] on span at bounding box center [1045, 308] width 177 height 24
